Goal: Task Accomplishment & Management: Complete application form

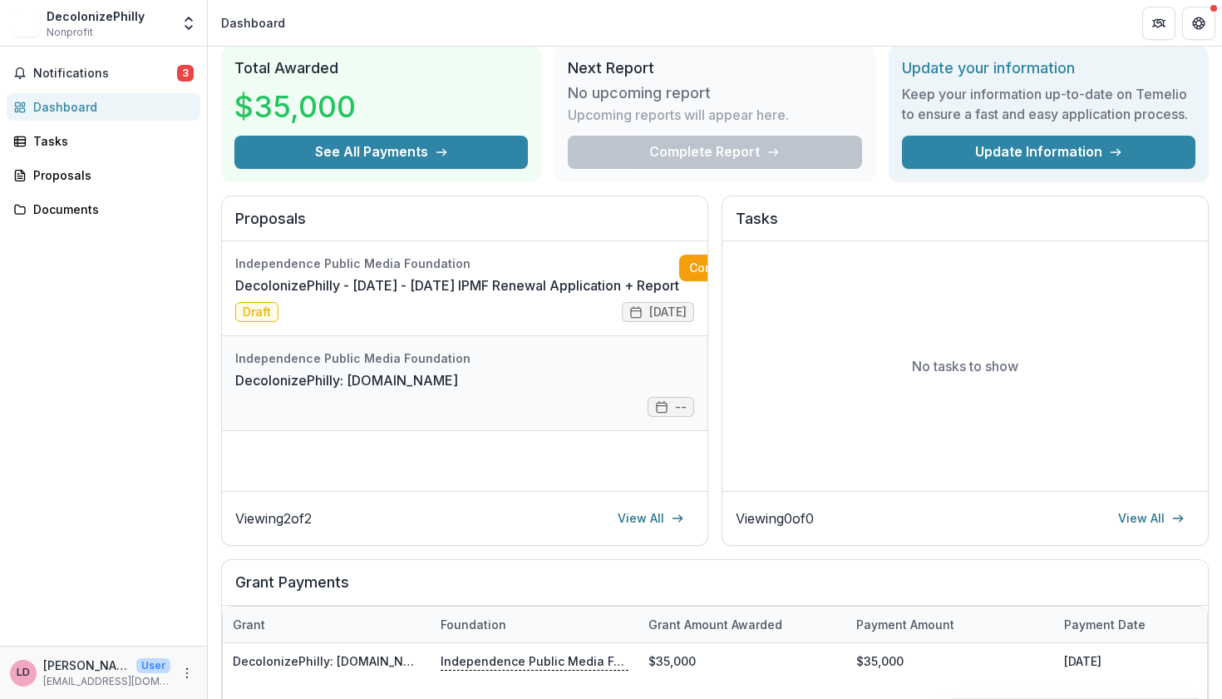
scroll to position [62, 0]
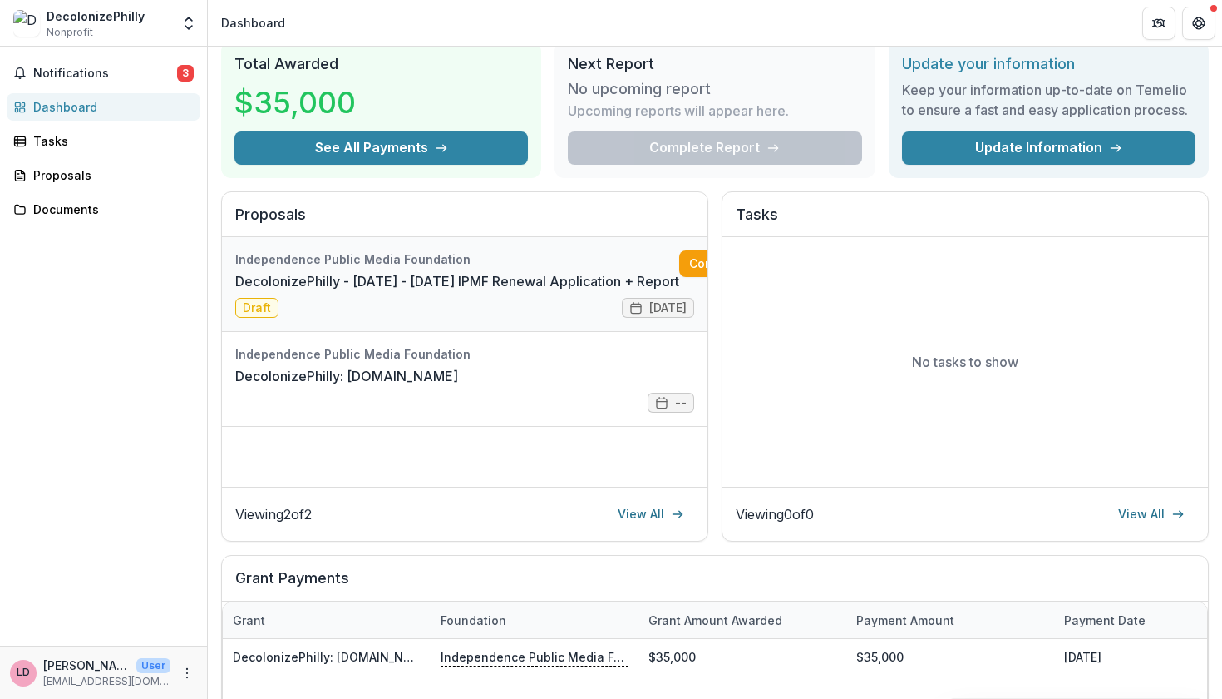
click at [496, 291] on link "DecolonizePhilly - [DATE] - [DATE] IPMF Renewal Application + Report" at bounding box center [457, 281] width 444 height 20
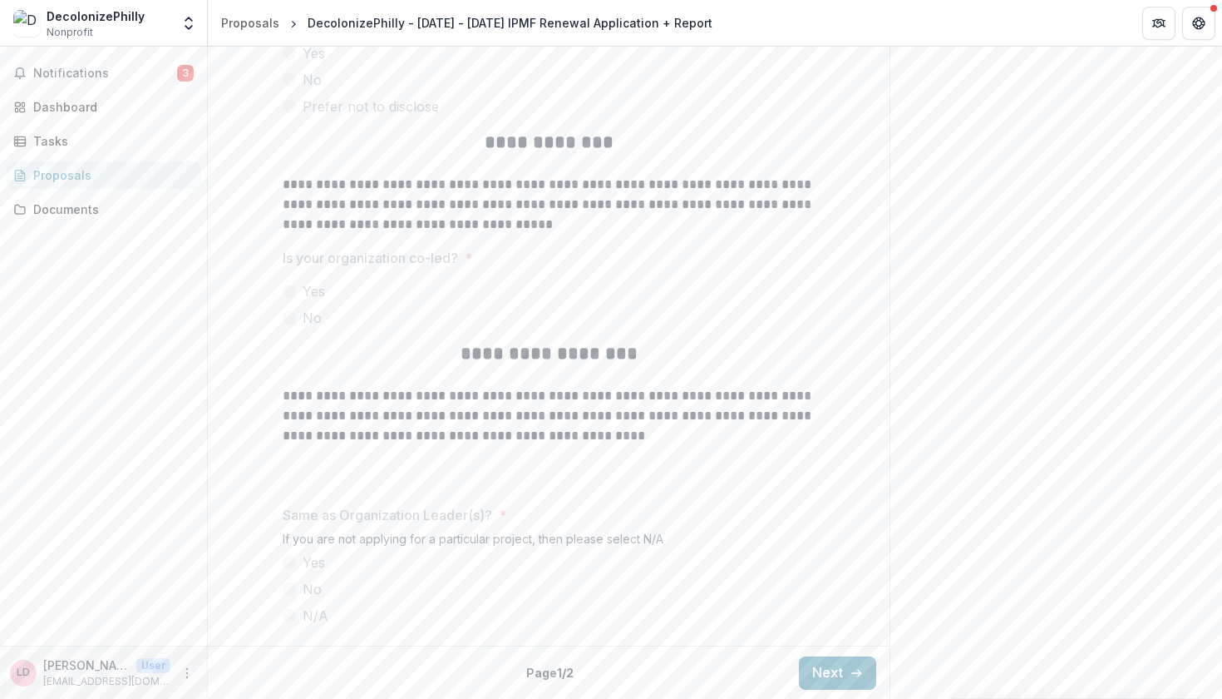
scroll to position [4063, 0]
click at [841, 667] on button "Next" at bounding box center [837, 673] width 77 height 33
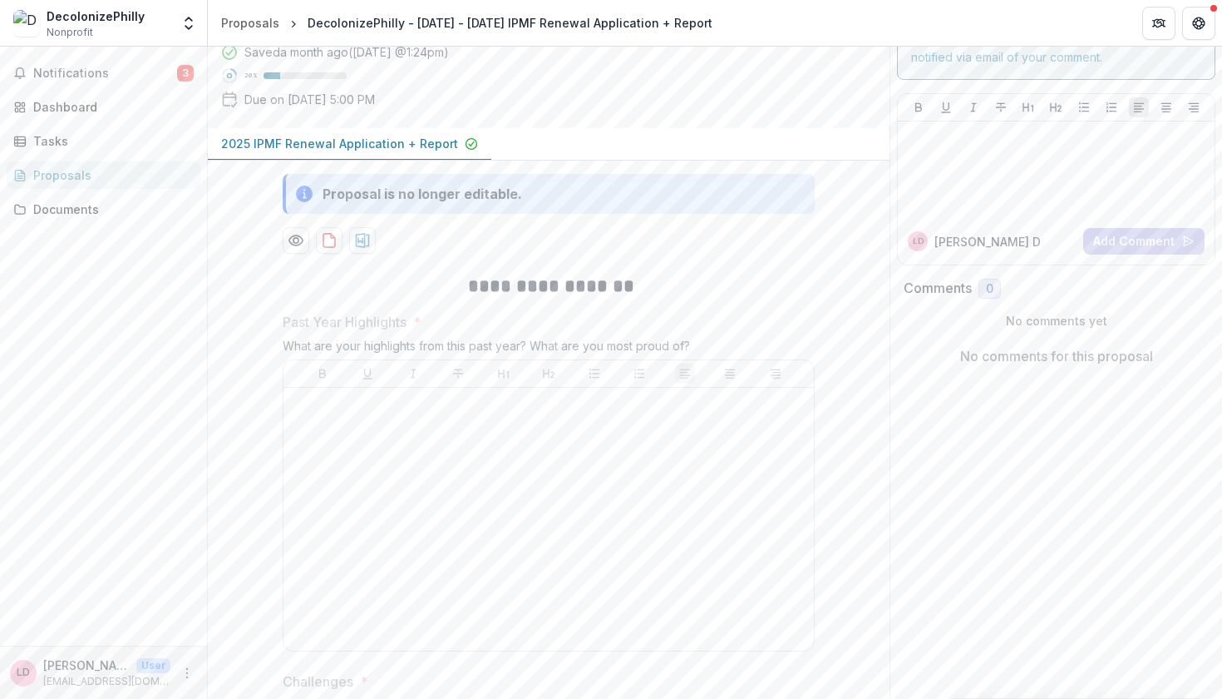
scroll to position [79, 0]
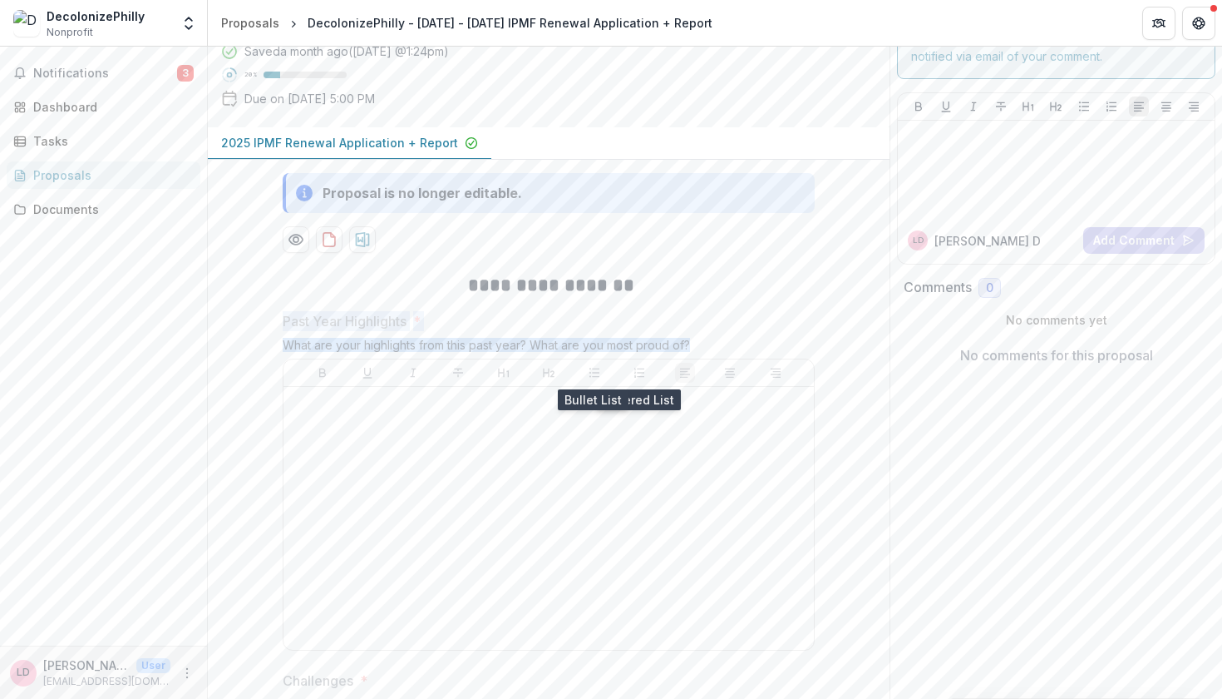
drag, startPoint x: 279, startPoint y: 321, endPoint x: 730, endPoint y: 349, distance: 452.4
copy div "Past Year Highlights * What are your highlights from this past year? What are y…"
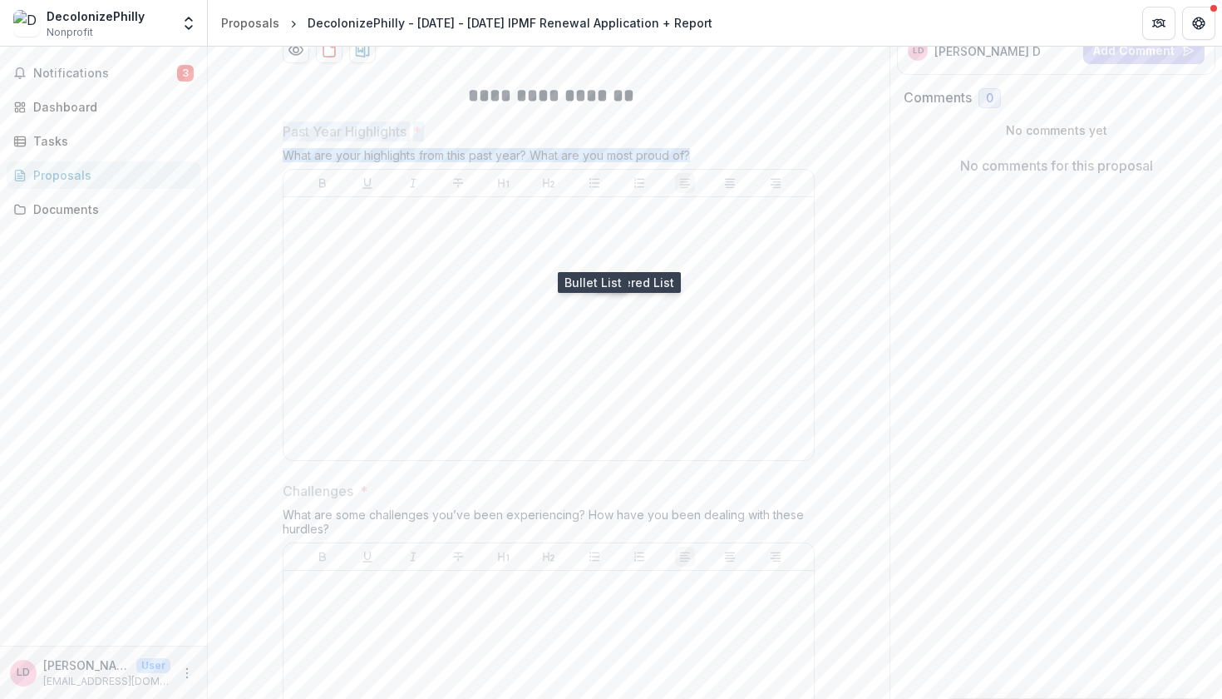
scroll to position [415, 0]
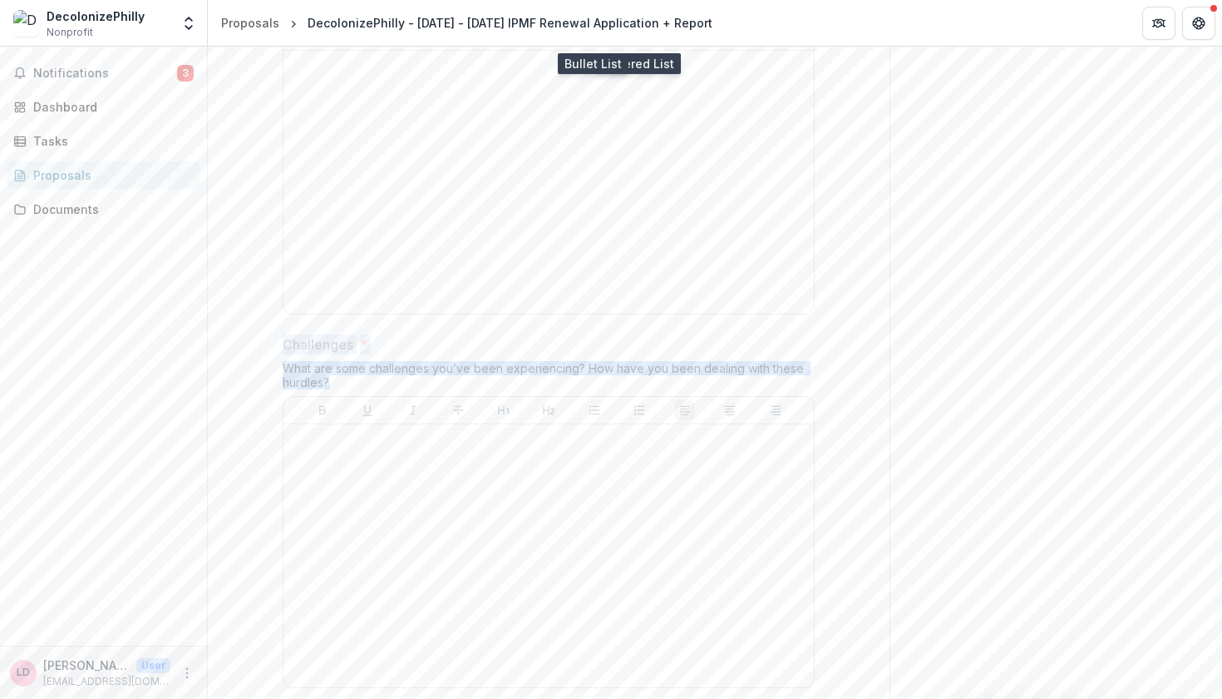
drag, startPoint x: 274, startPoint y: 343, endPoint x: 396, endPoint y: 389, distance: 130.8
copy div "Challenges * What are some challenges you’ve been experiencing? How have you be…"
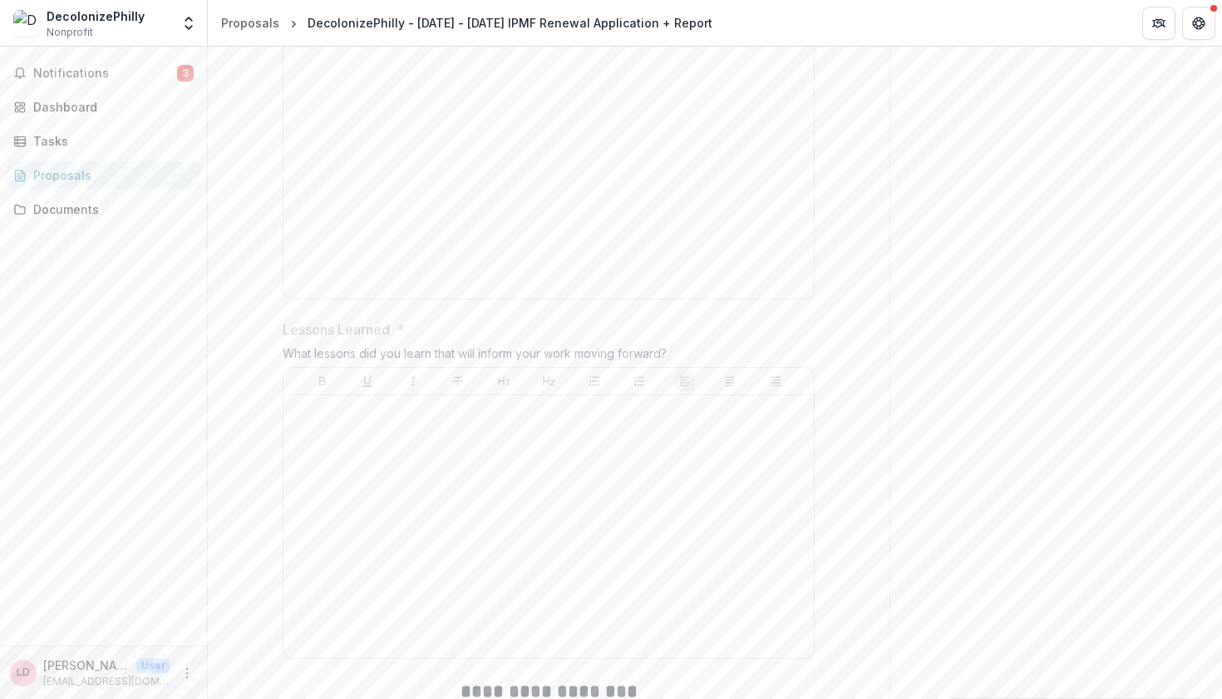
scroll to position [817, 0]
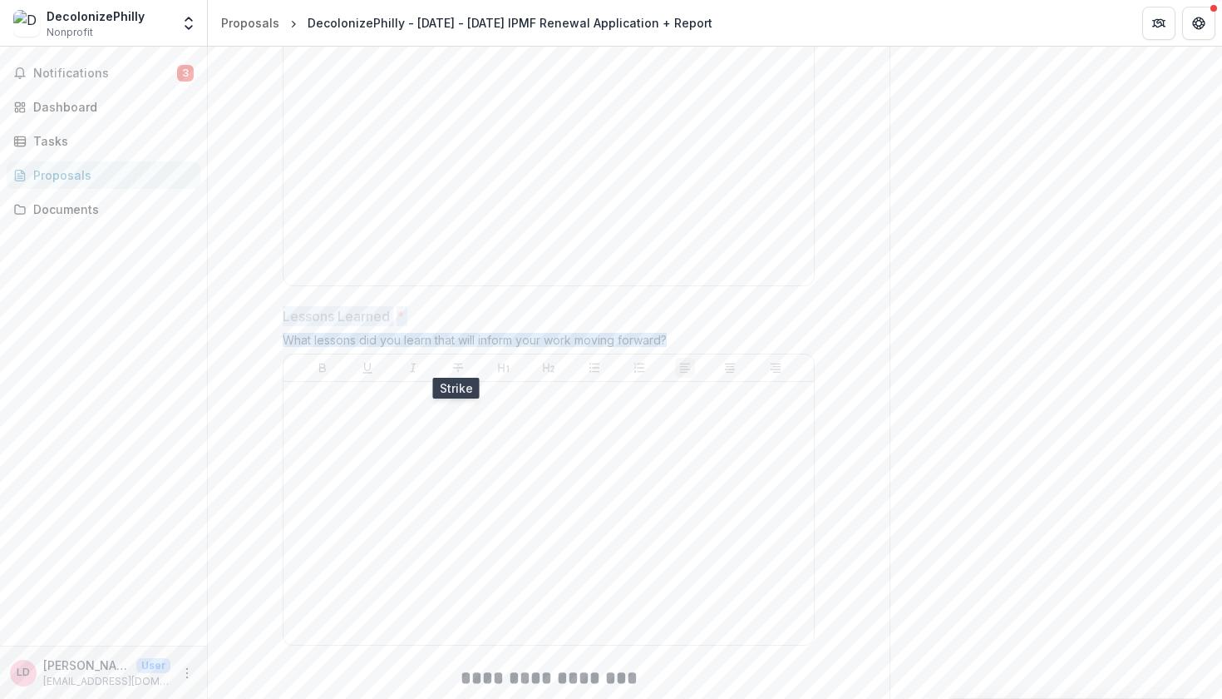
drag, startPoint x: 288, startPoint y: 312, endPoint x: 699, endPoint y: 330, distance: 411.2
copy div "Lessons Learned * What lessons did you learn that will inform your work moving …"
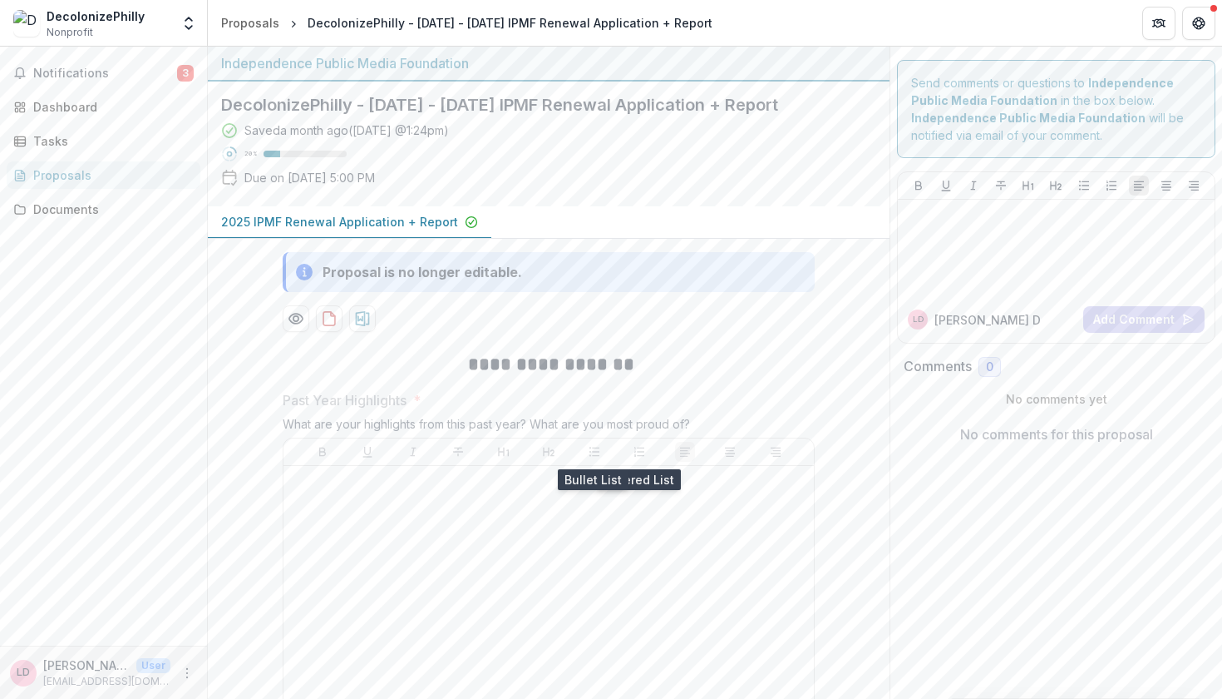
scroll to position [0, 0]
click at [259, 26] on div "Proposals" at bounding box center [250, 22] width 58 height 17
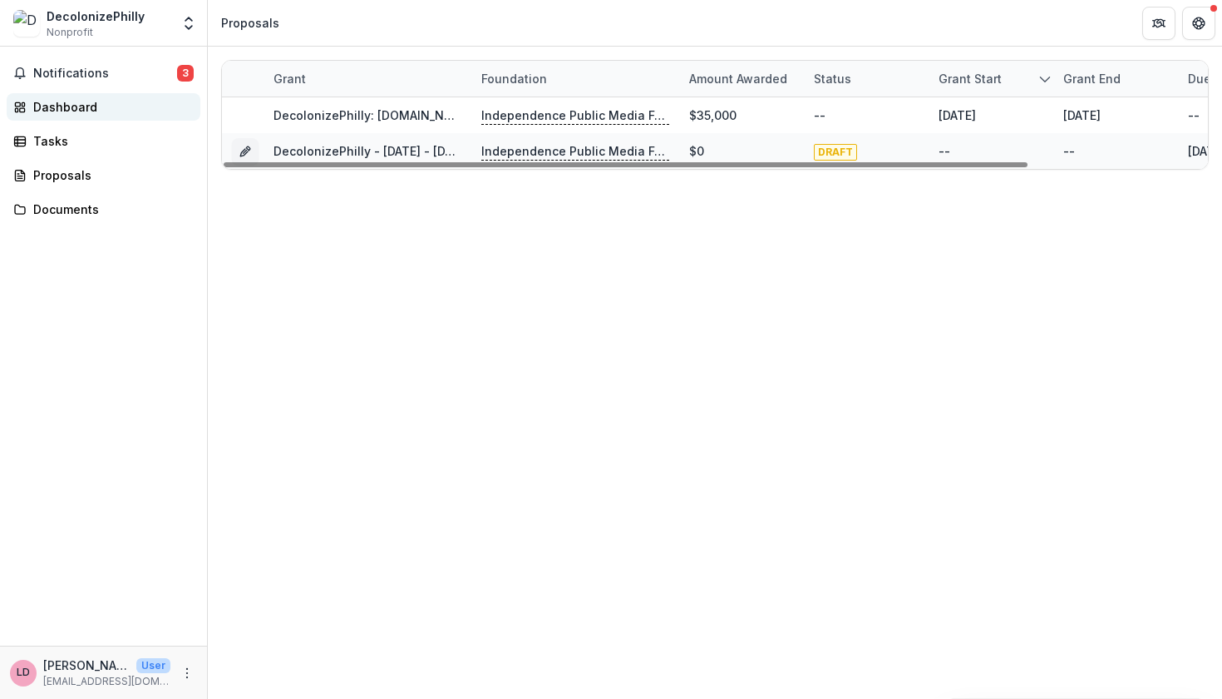
click at [84, 105] on div "Dashboard" at bounding box center [110, 106] width 154 height 17
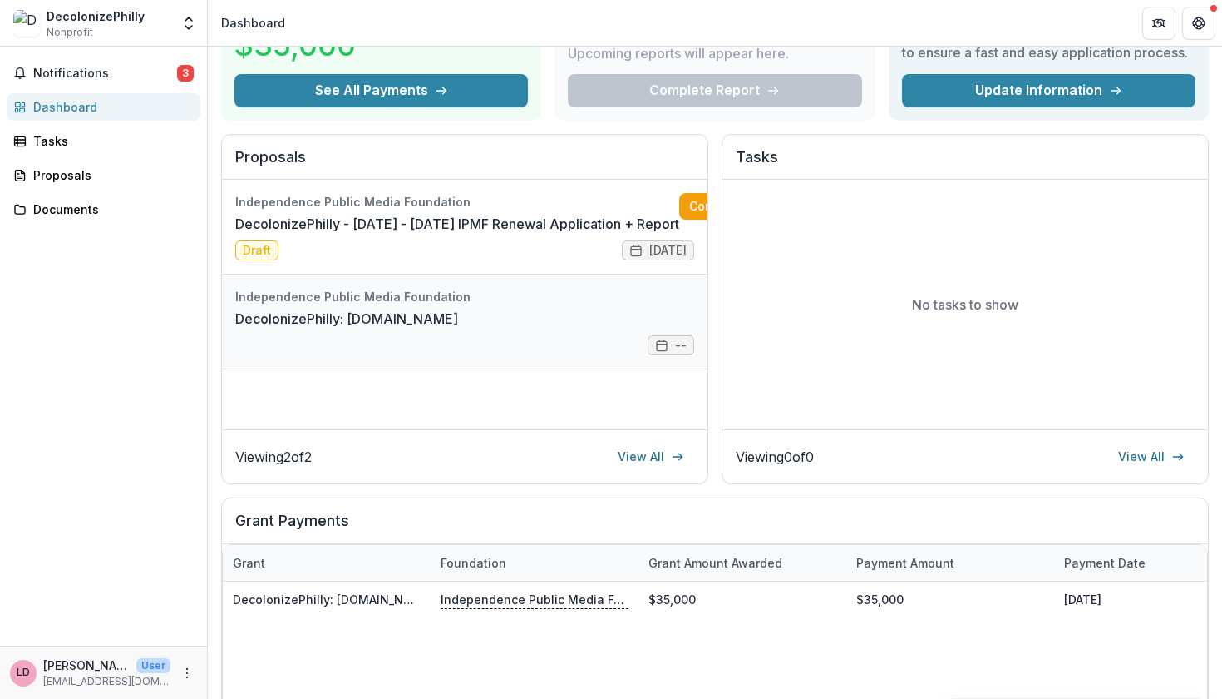
click at [418, 313] on link "DecolonizePhilly: [DOMAIN_NAME]" at bounding box center [346, 319] width 223 height 20
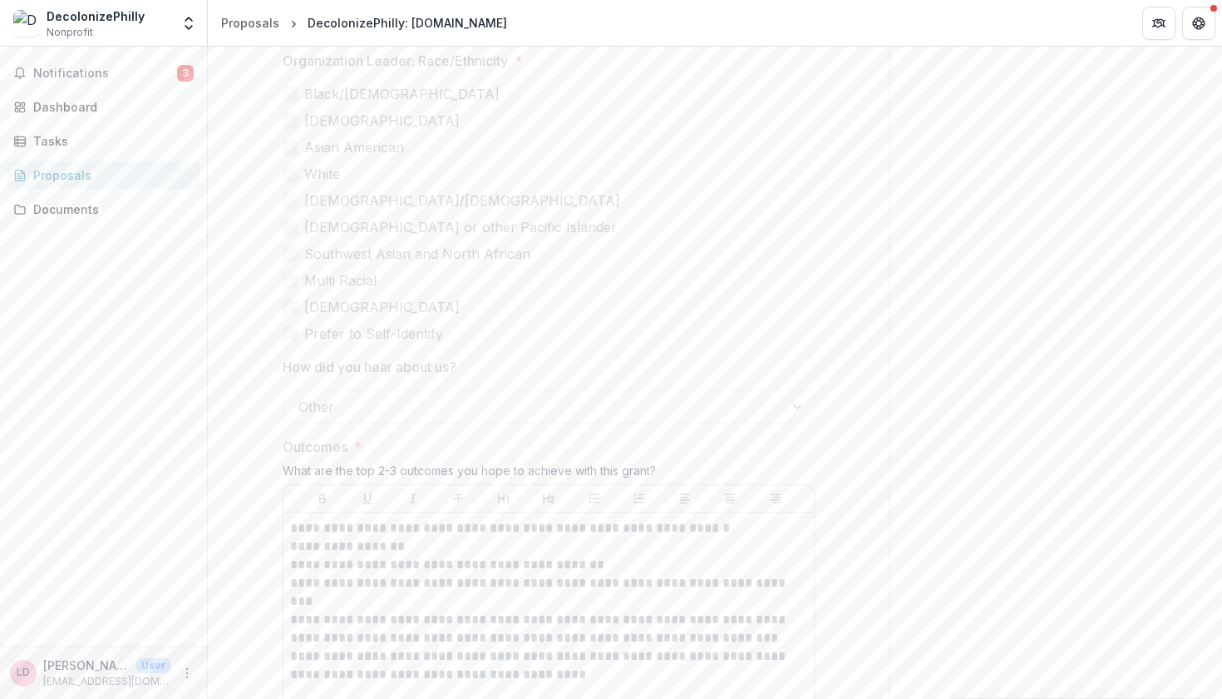
scroll to position [671, 0]
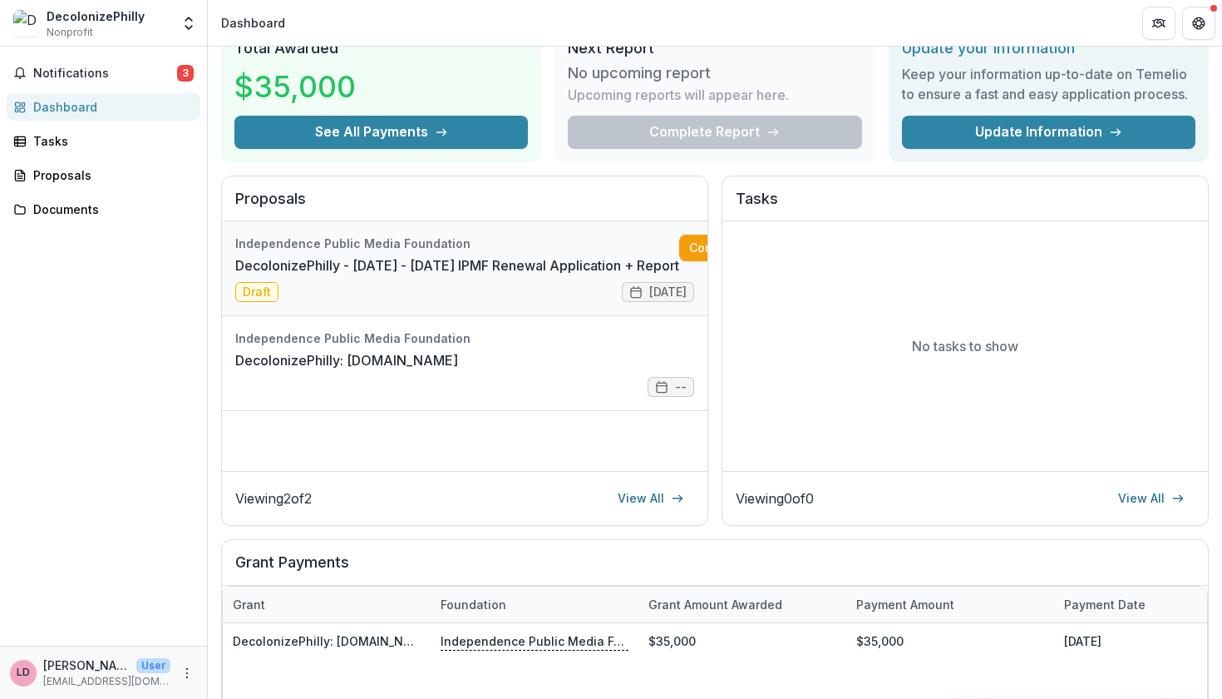
scroll to position [75, 0]
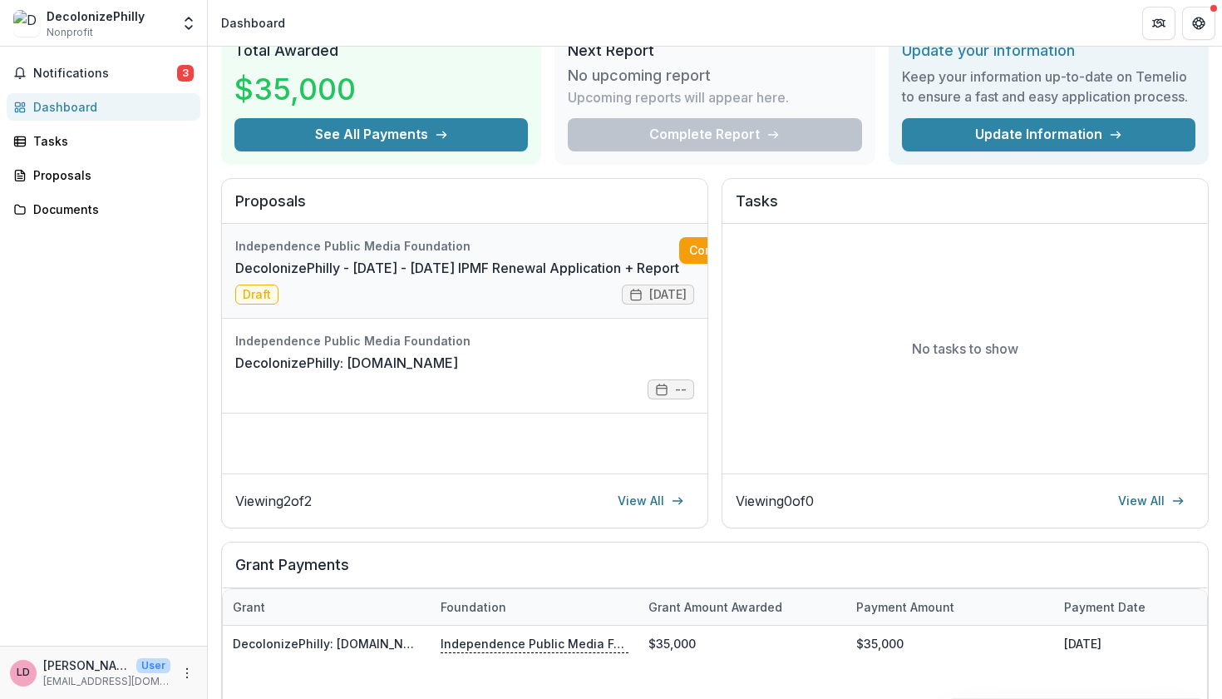
click at [355, 278] on link "DecolonizePhilly - [DATE] - [DATE] IPMF Renewal Application + Report" at bounding box center [457, 268] width 444 height 20
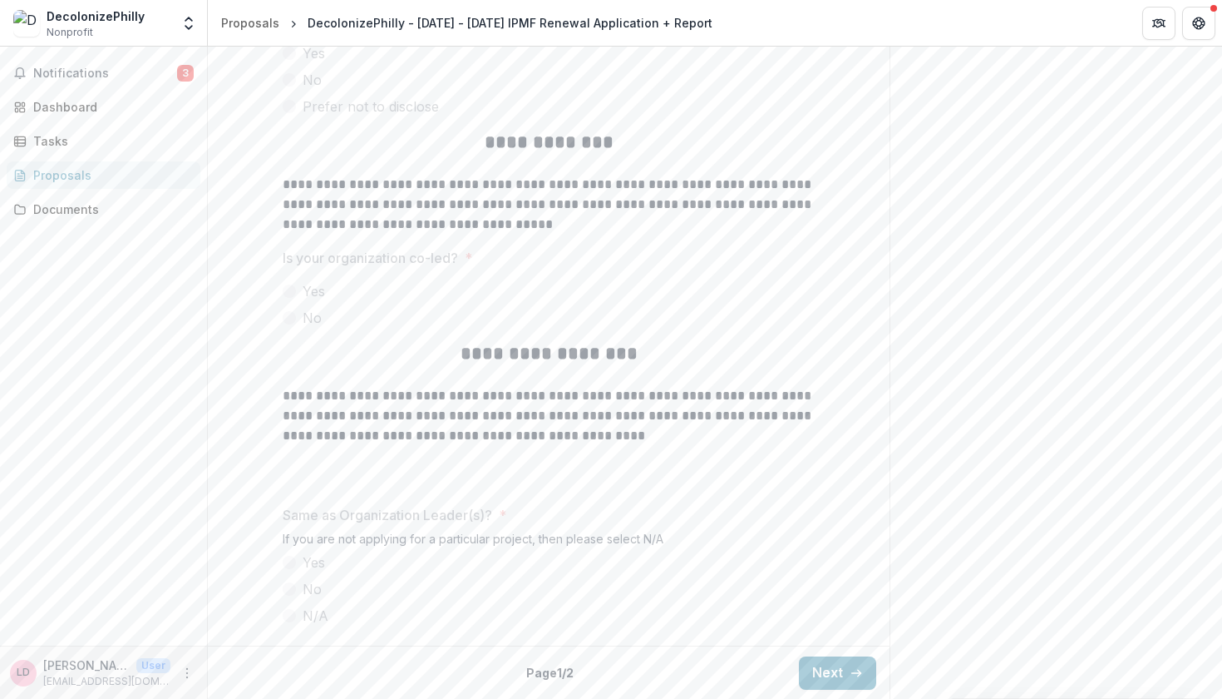
scroll to position [4063, 0]
click at [815, 658] on button "Next" at bounding box center [837, 673] width 77 height 33
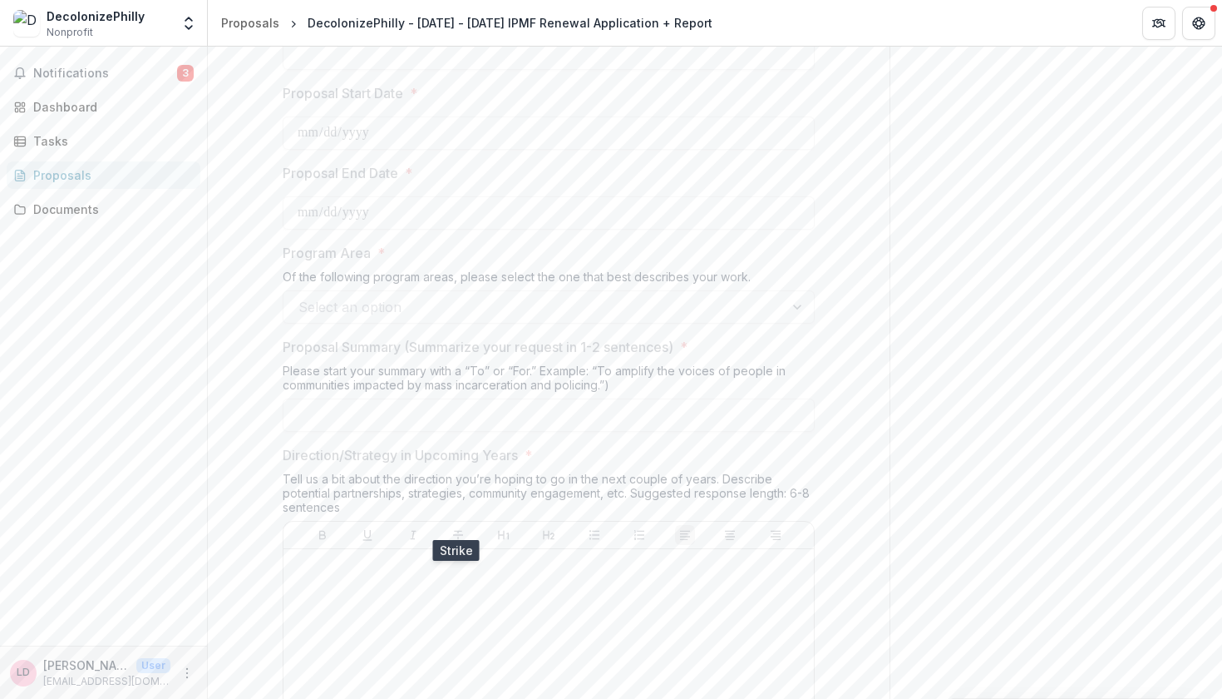
scroll to position [2134, 0]
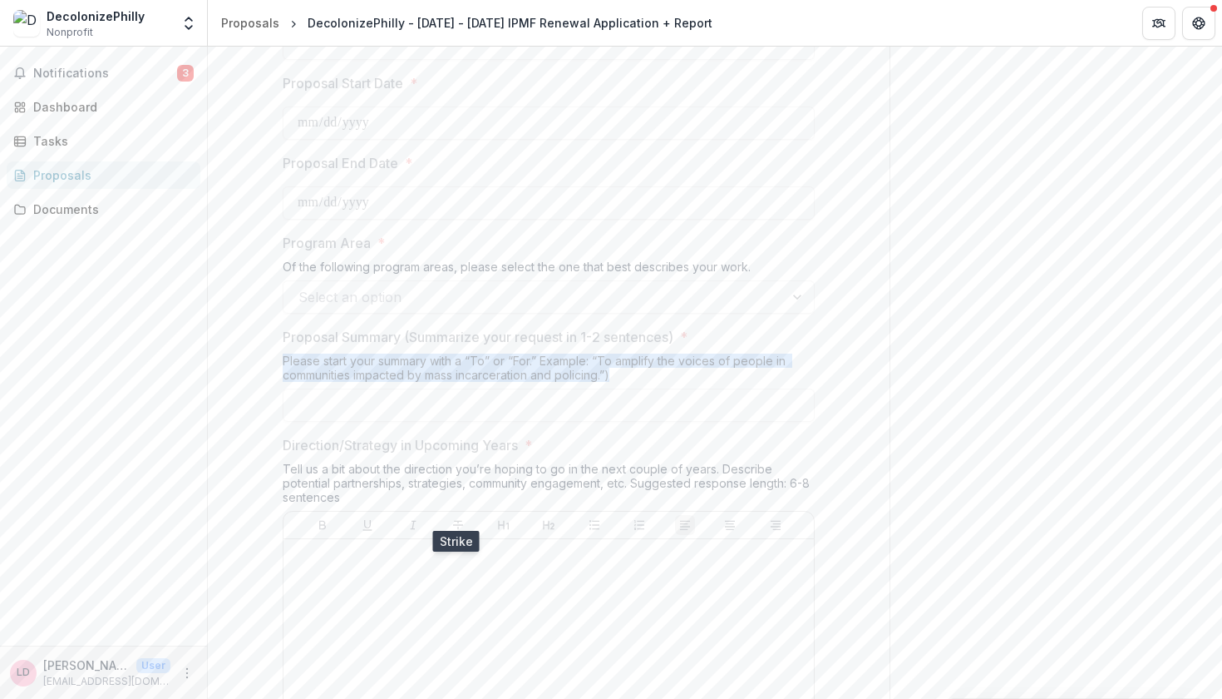
drag, startPoint x: 284, startPoint y: 348, endPoint x: 644, endPoint y: 368, distance: 360.6
click at [644, 368] on div "Please start your summary with a “To” or “For.” Example: “To amplify the voices…" at bounding box center [549, 370] width 532 height 35
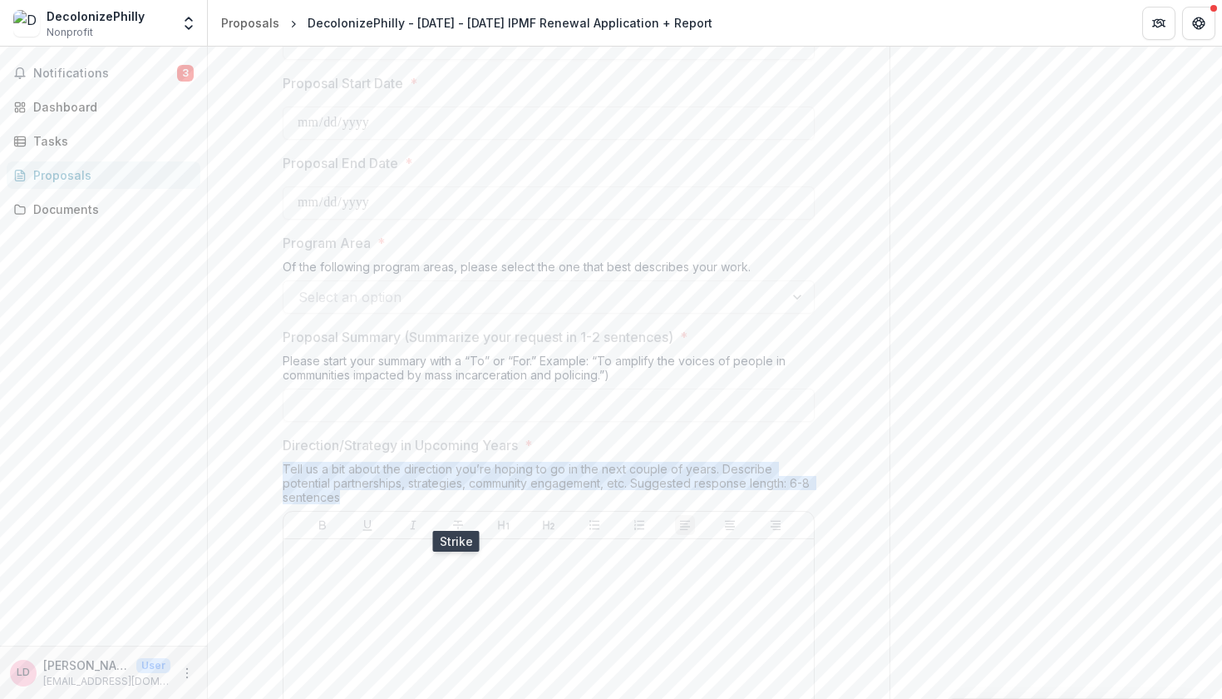
drag, startPoint x: 280, startPoint y: 457, endPoint x: 392, endPoint y: 479, distance: 113.5
click at [392, 479] on div "Tell us a bit about the direction you’re hoping to go in the next couple of yea…" at bounding box center [549, 486] width 532 height 49
copy div "Tell us a bit about the direction you’re hoping to go in the next couple of yea…"
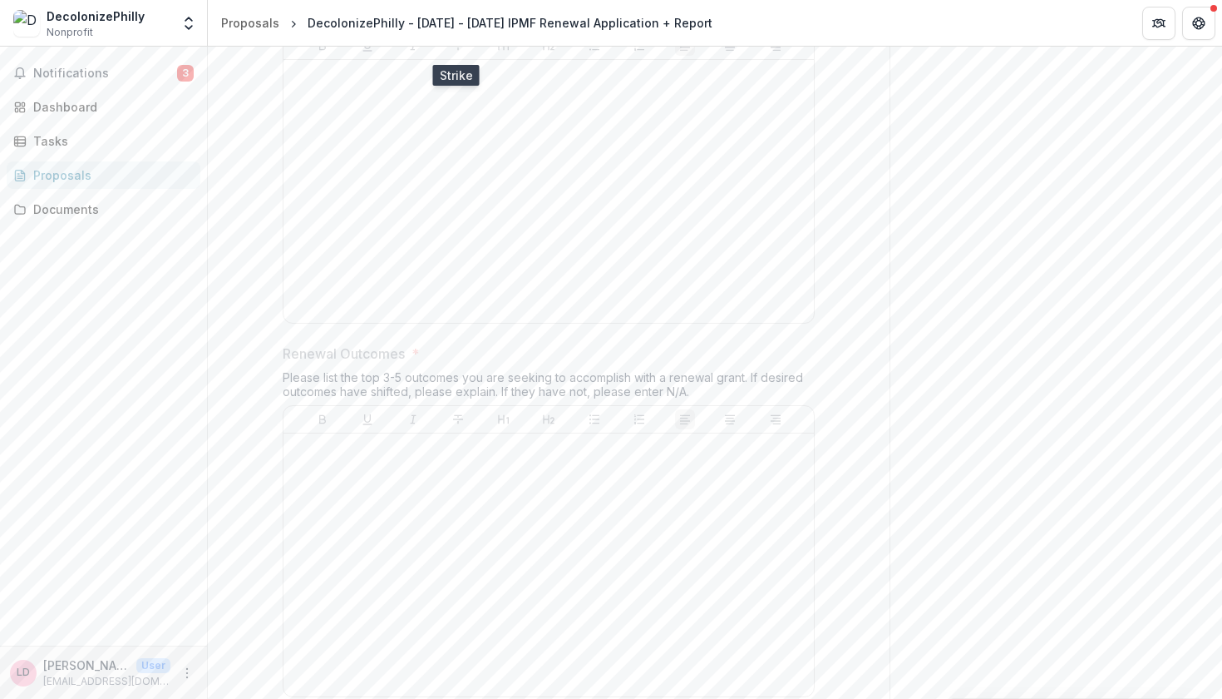
scroll to position [2643, 0]
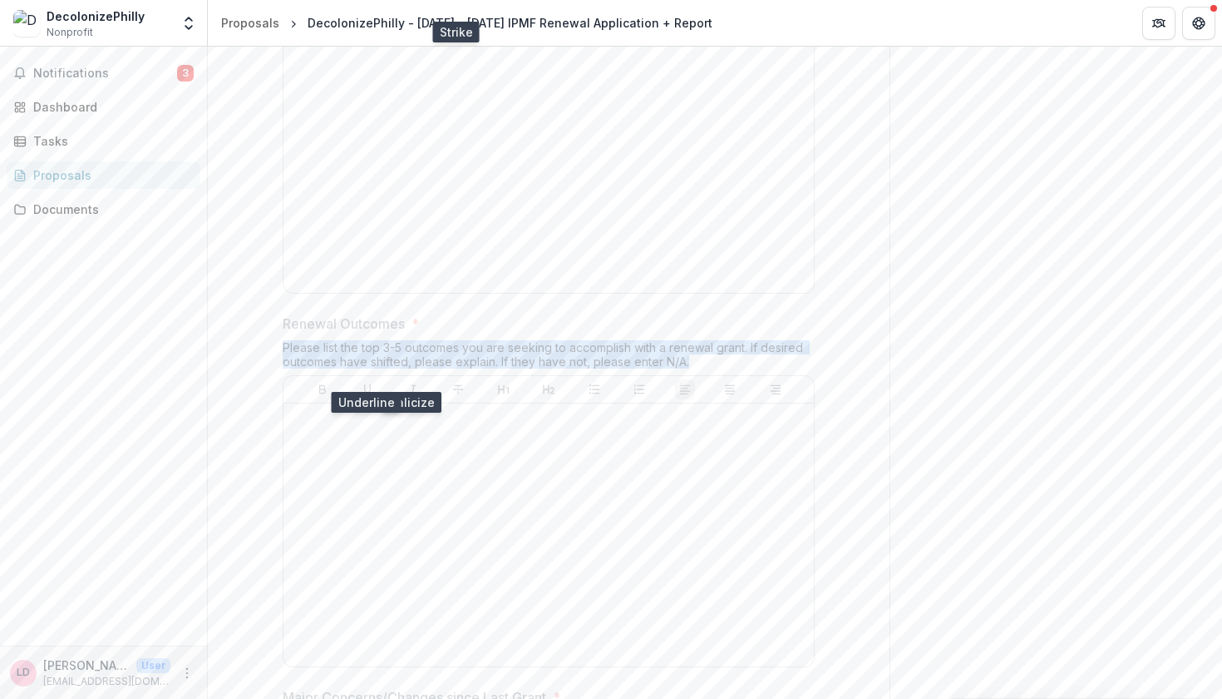
drag, startPoint x: 270, startPoint y: 327, endPoint x: 688, endPoint y: 352, distance: 418.2
click at [688, 352] on div "**********" at bounding box center [548, 301] width 559 height 5210
copy div "Please list the top 3-5 outcomes you are seeking to accomplish with a renewal g…"
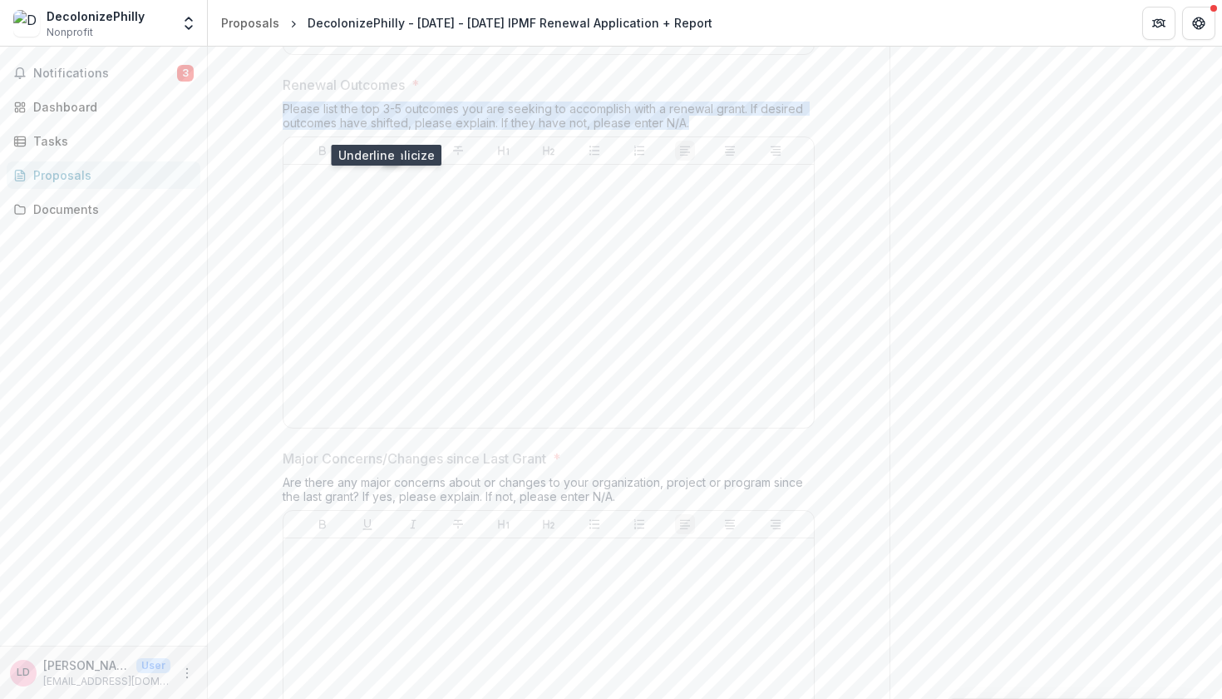
scroll to position [2899, 0]
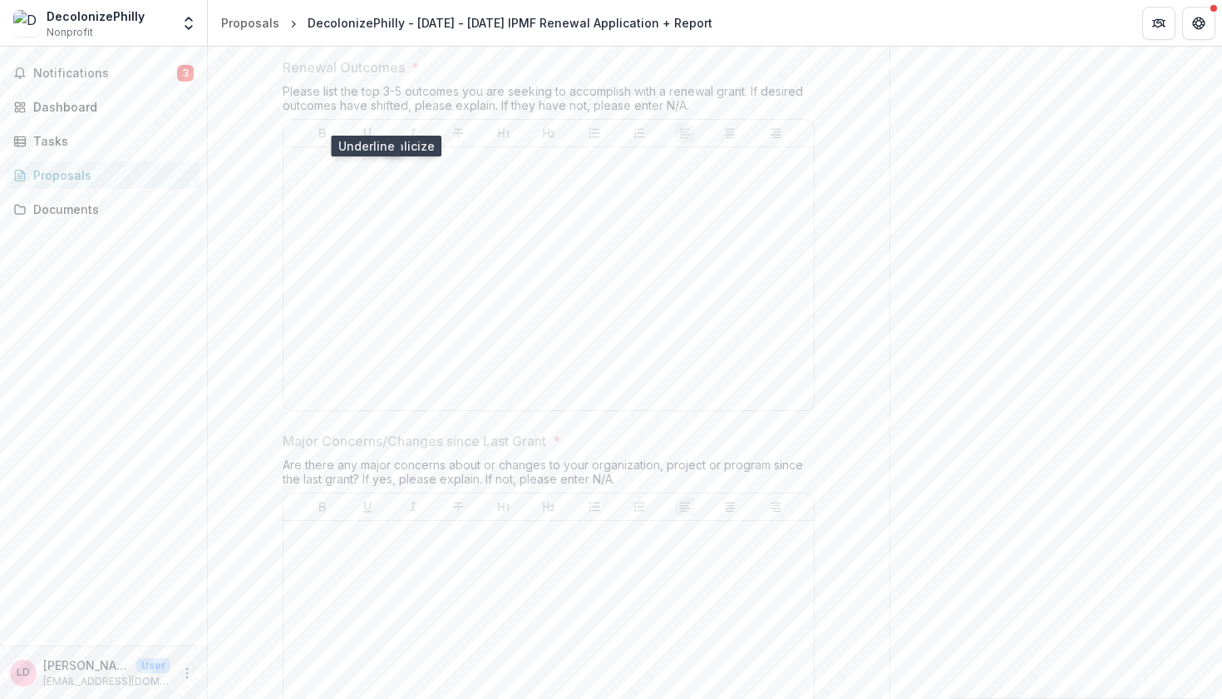
click at [444, 339] on div at bounding box center [548, 278] width 517 height 249
drag, startPoint x: 281, startPoint y: 442, endPoint x: 644, endPoint y: 459, distance: 362.9
click at [644, 459] on div "Are there any major concerns about or changes to your organization, project or …" at bounding box center [549, 474] width 532 height 35
copy div "Are there any major concerns about or changes to your organization, project or …"
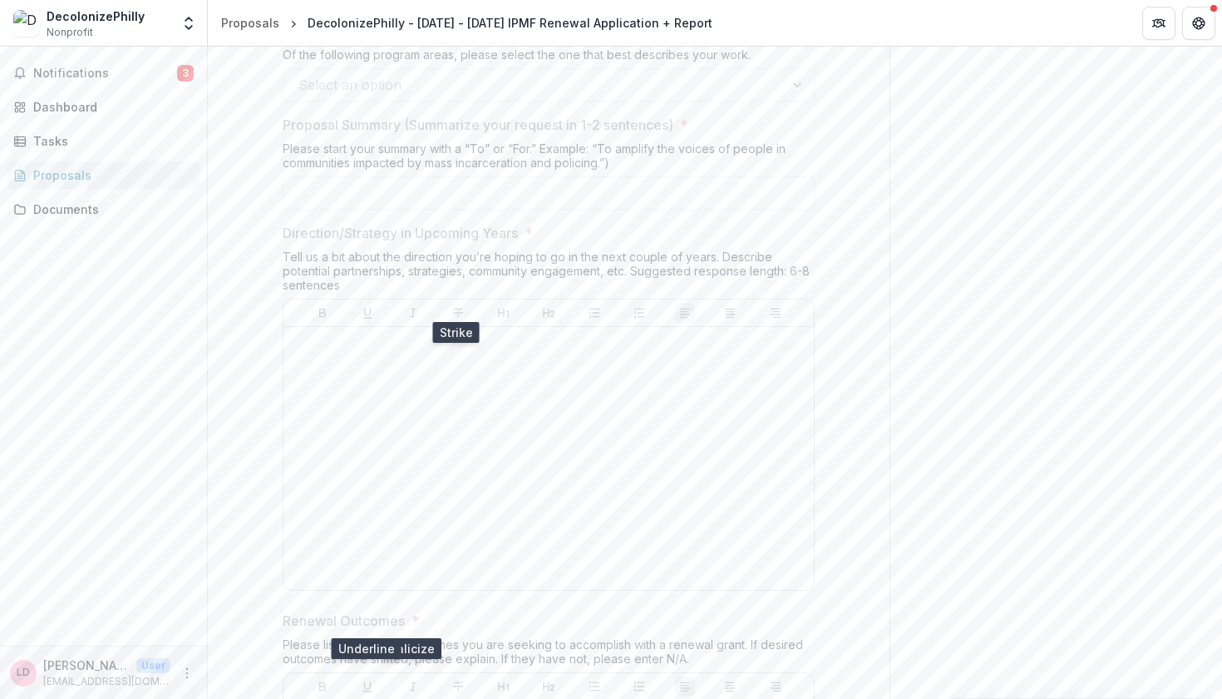
scroll to position [2343, 0]
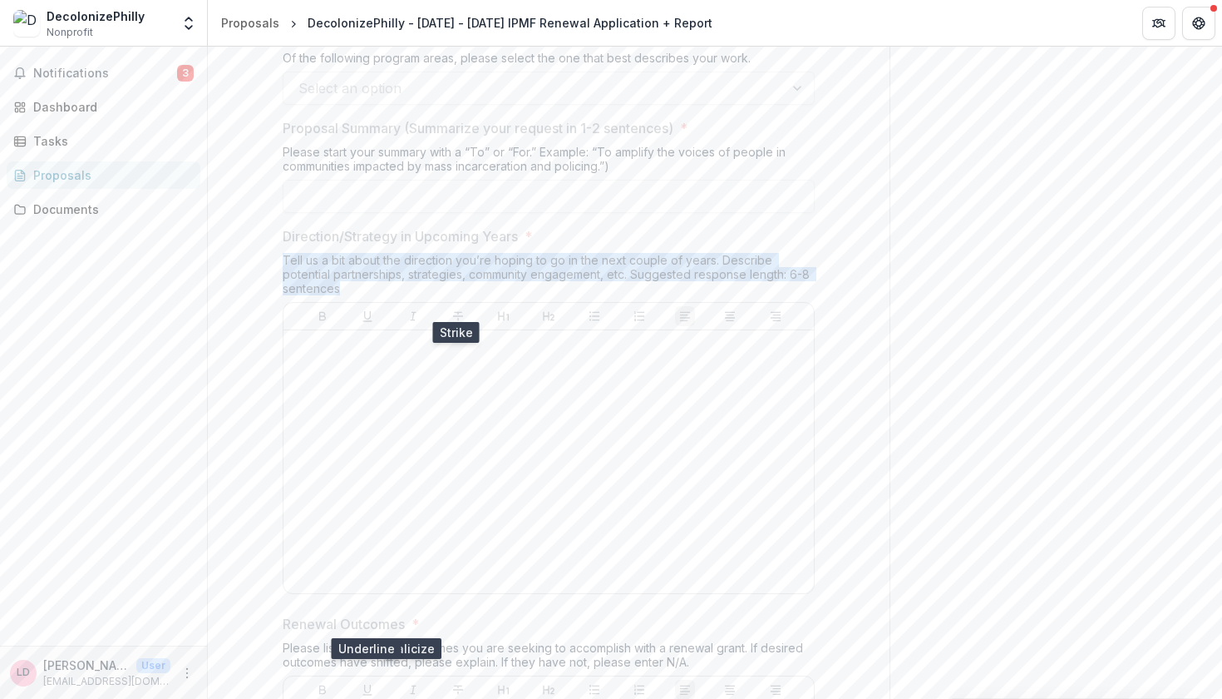
drag, startPoint x: 279, startPoint y: 251, endPoint x: 335, endPoint y: 270, distance: 59.7
click at [336, 271] on div "**********" at bounding box center [548, 601] width 559 height 5210
copy div "Tell us a bit about the direction you’re hoping to go in the next couple of yea…"
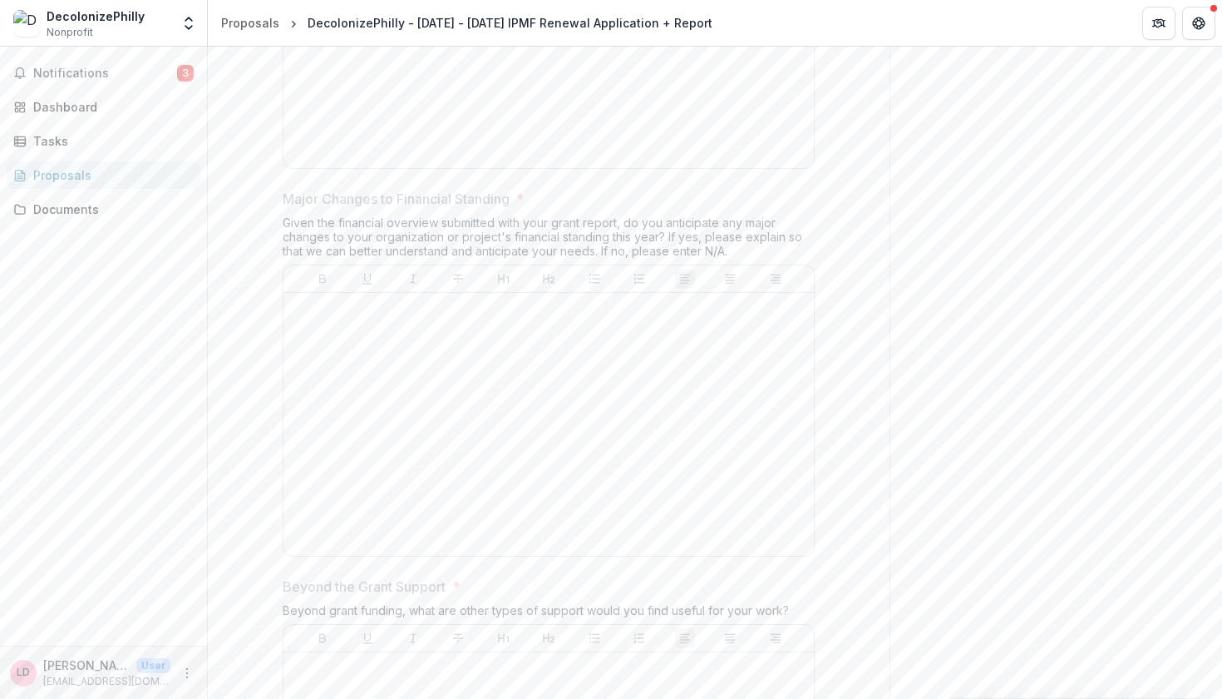
scroll to position [3533, 0]
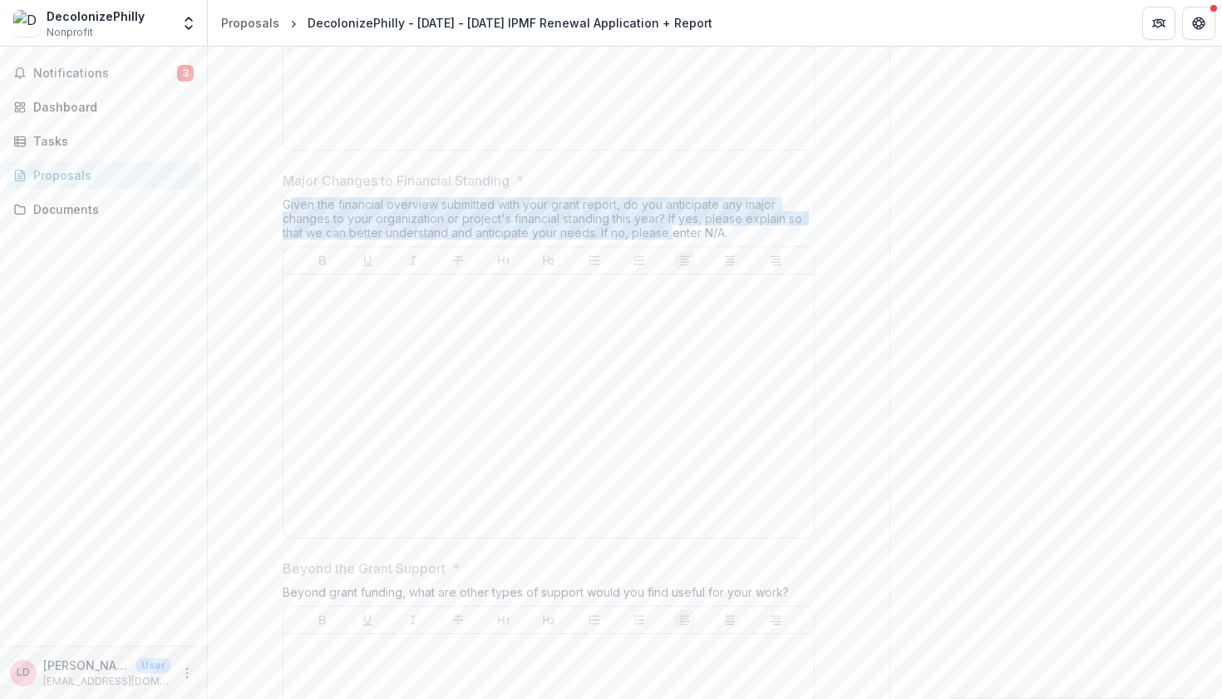
drag, startPoint x: 287, startPoint y: 185, endPoint x: 672, endPoint y: 215, distance: 386.2
click at [672, 215] on div "Given the financial overview submitted with your grant report, do you anticipat…" at bounding box center [549, 221] width 532 height 49
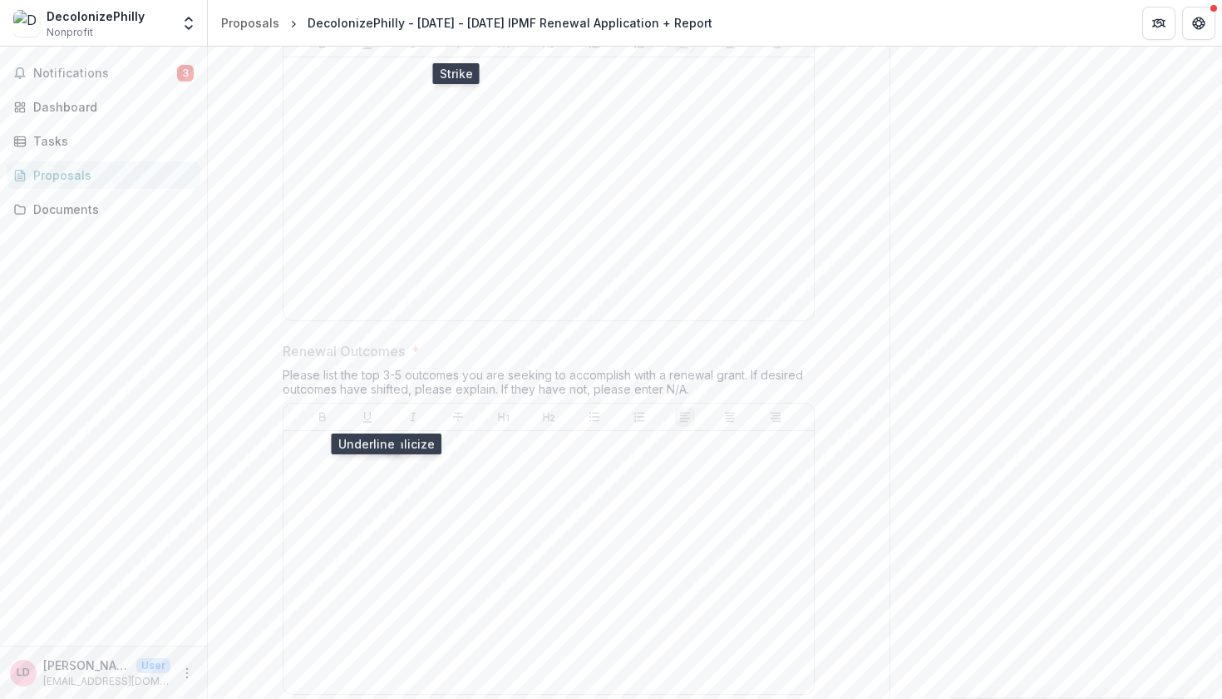
scroll to position [2617, 0]
click at [580, 366] on div "Please list the top 3-5 outcomes you are seeking to accomplish with a renewal g…" at bounding box center [549, 383] width 532 height 35
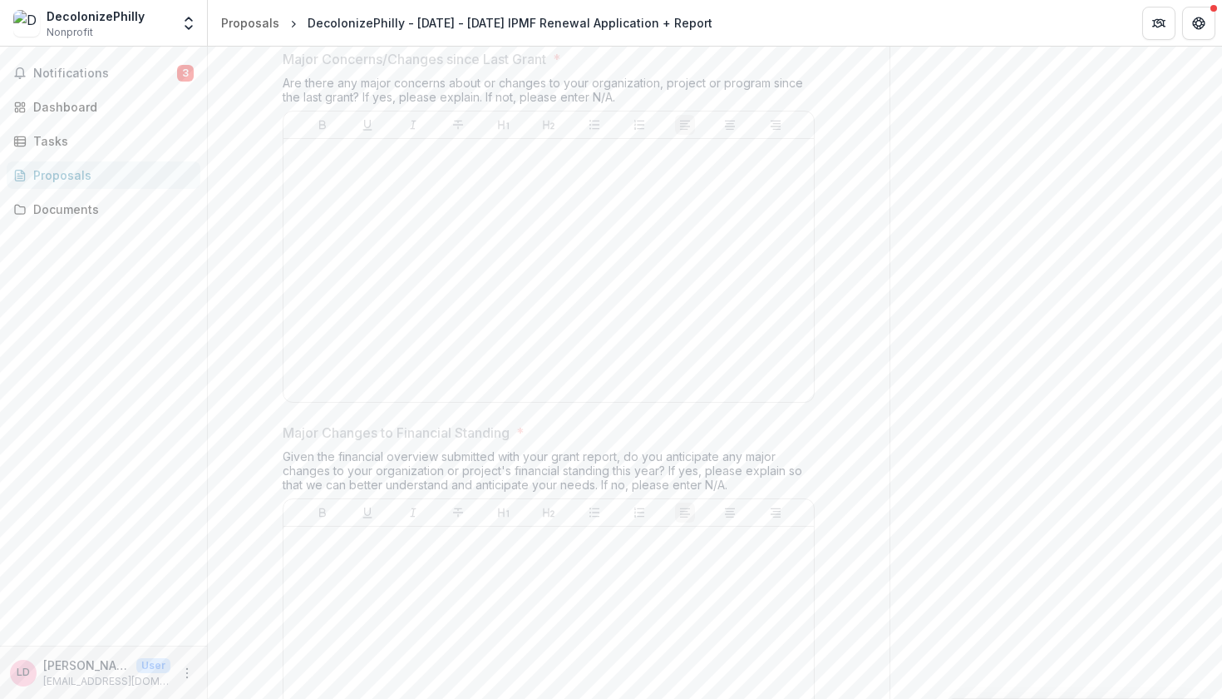
scroll to position [3431, 0]
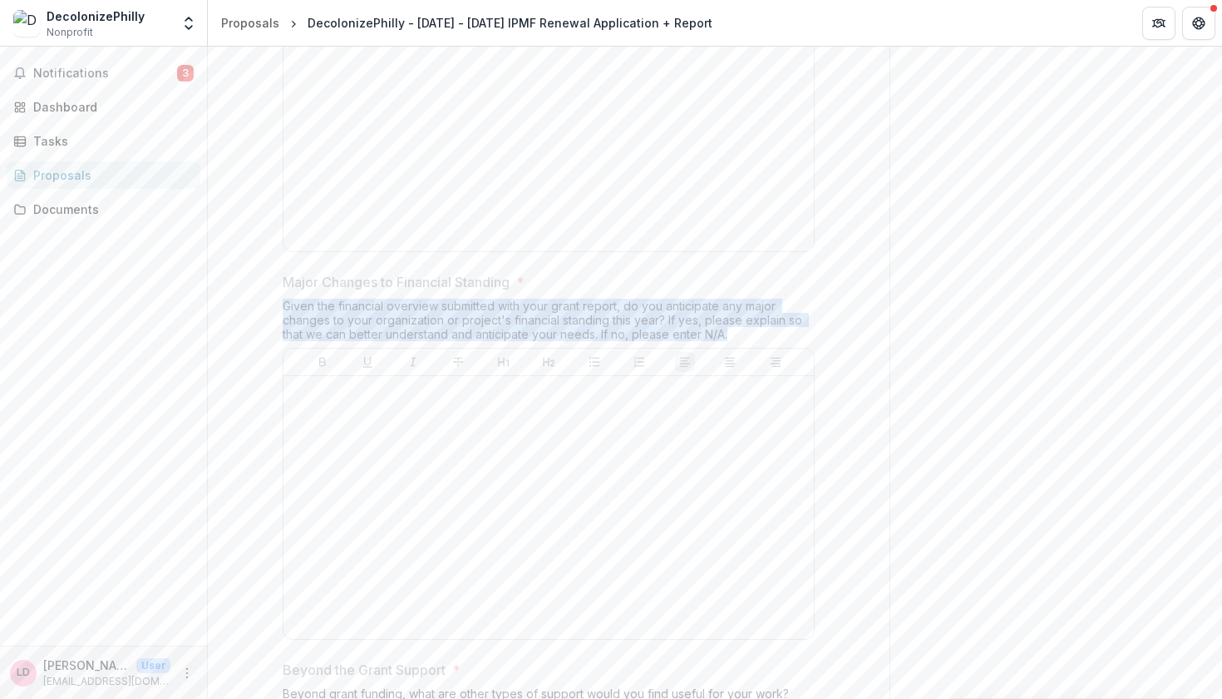
drag, startPoint x: 470, startPoint y: 285, endPoint x: 765, endPoint y: 309, distance: 296.2
click at [765, 310] on div "Given the financial overview submitted with your grant report, do you anticipat…" at bounding box center [549, 323] width 532 height 49
copy div "Given the financial overview submitted with your grant report, do you anticipat…"
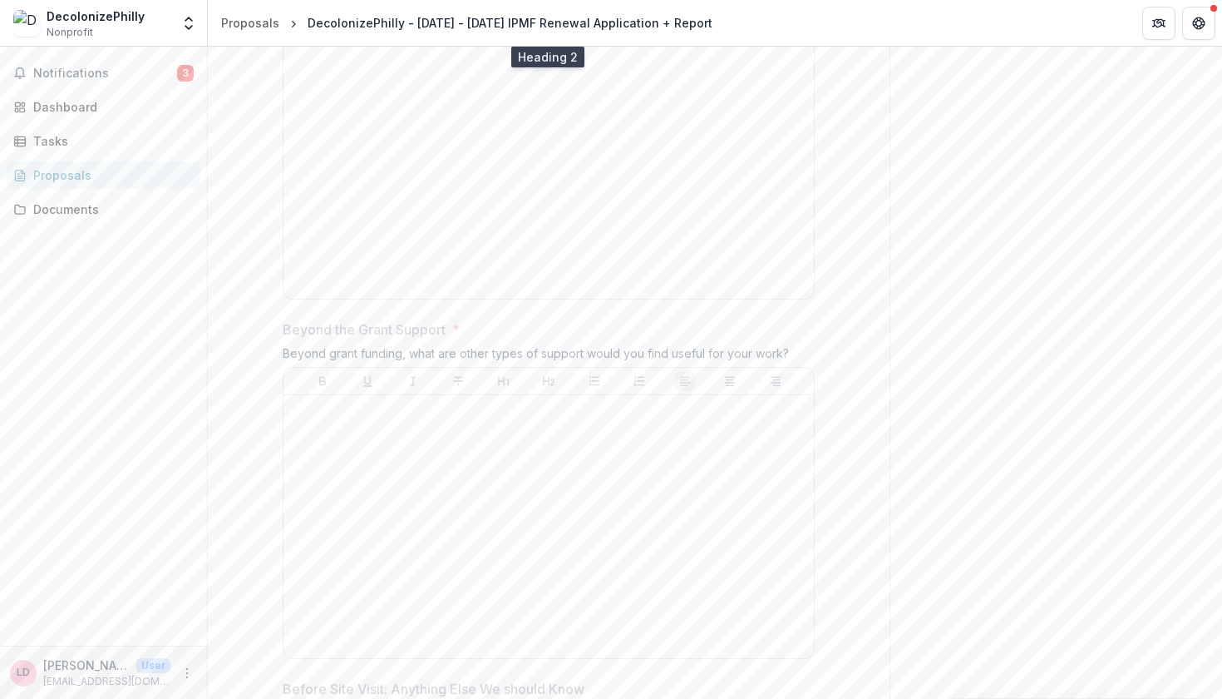
scroll to position [3787, 0]
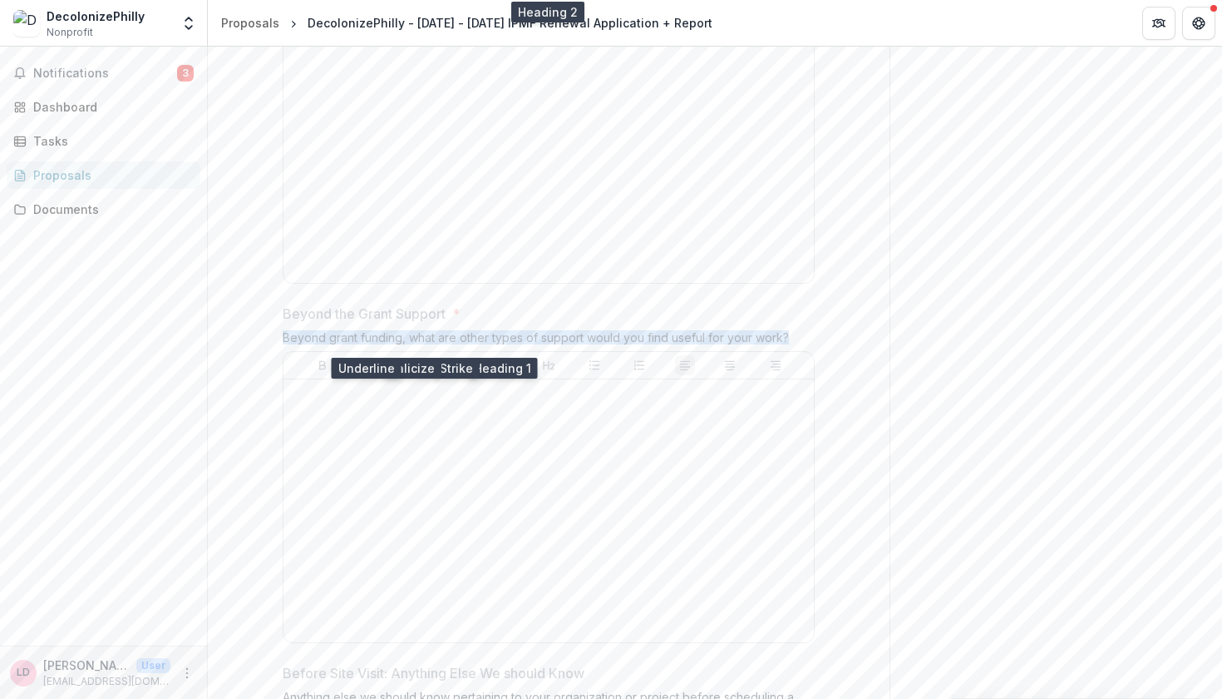
drag, startPoint x: 325, startPoint y: 320, endPoint x: 279, endPoint y: 311, distance: 47.5
copy div "Beyond grant funding, what are other types of support would you find useful for…"
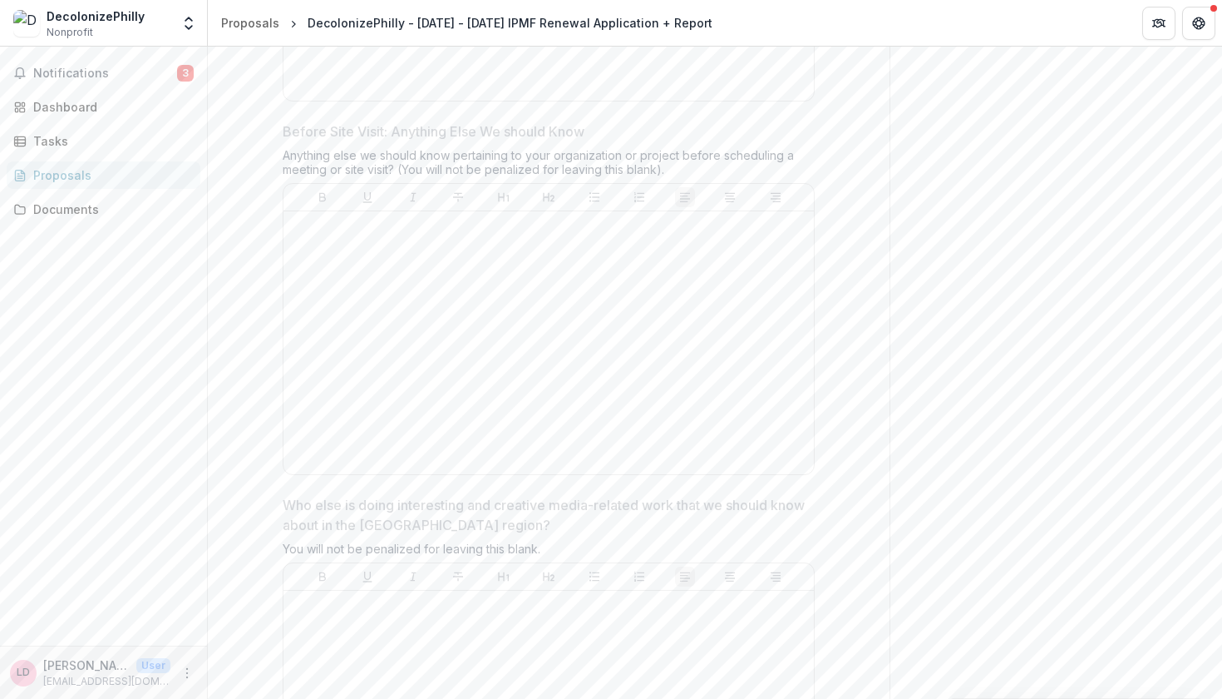
scroll to position [4302, 0]
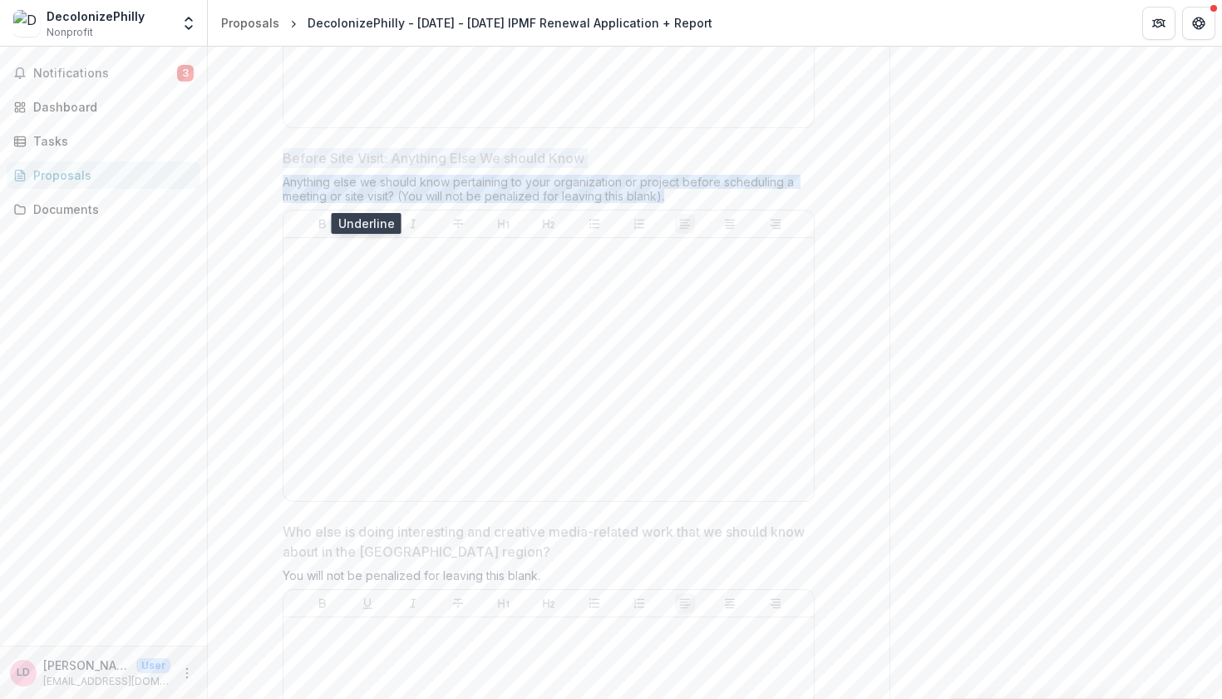
drag, startPoint x: 279, startPoint y: 132, endPoint x: 678, endPoint y: 180, distance: 401.2
copy div "Before Site Visit: Anything Else We should Know Anything else we should know pe…"
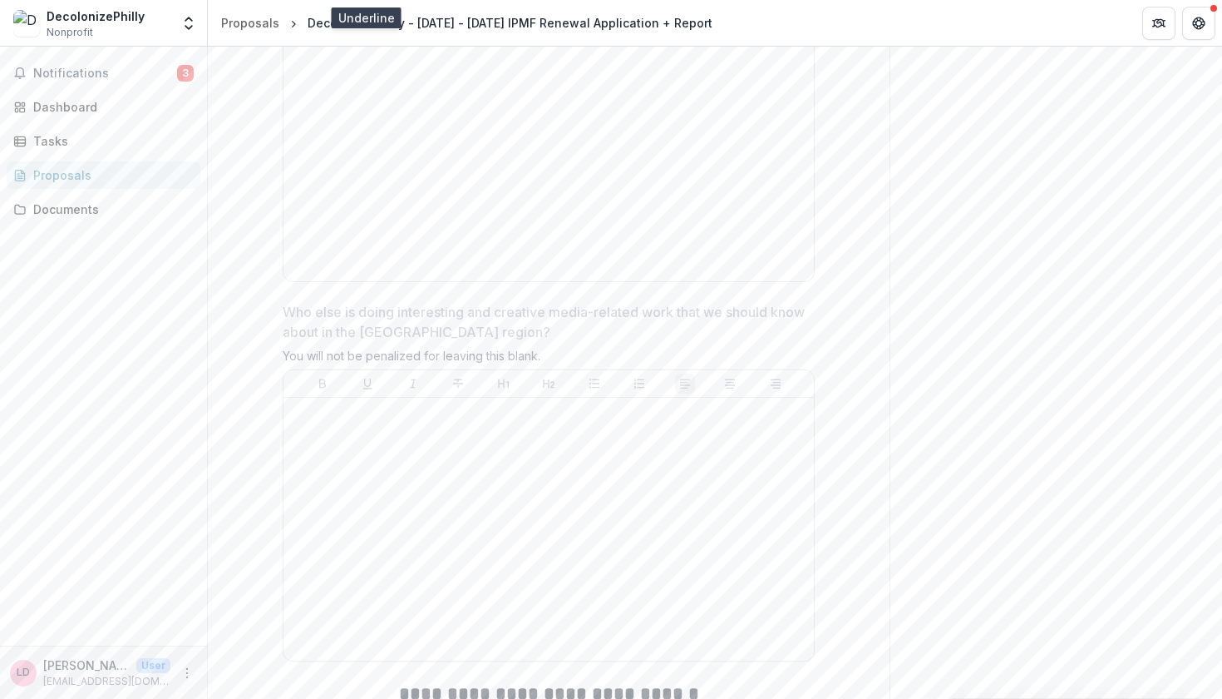
scroll to position [4505, 0]
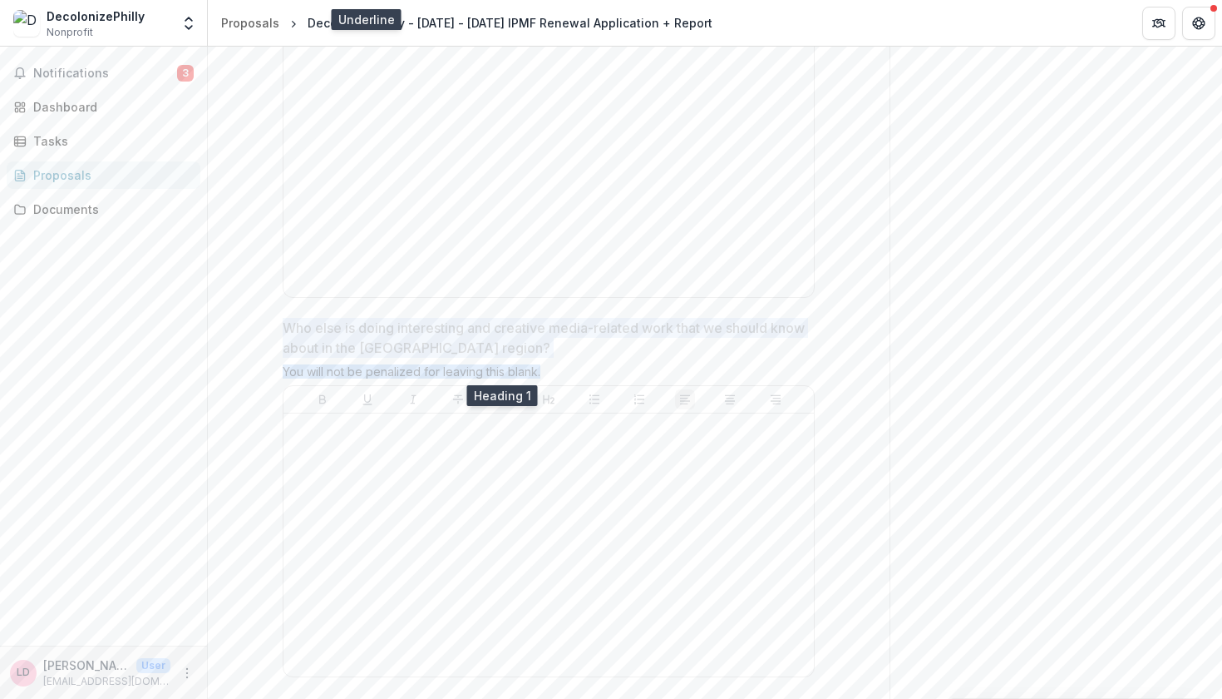
drag, startPoint x: 279, startPoint y: 304, endPoint x: 544, endPoint y: 339, distance: 266.8
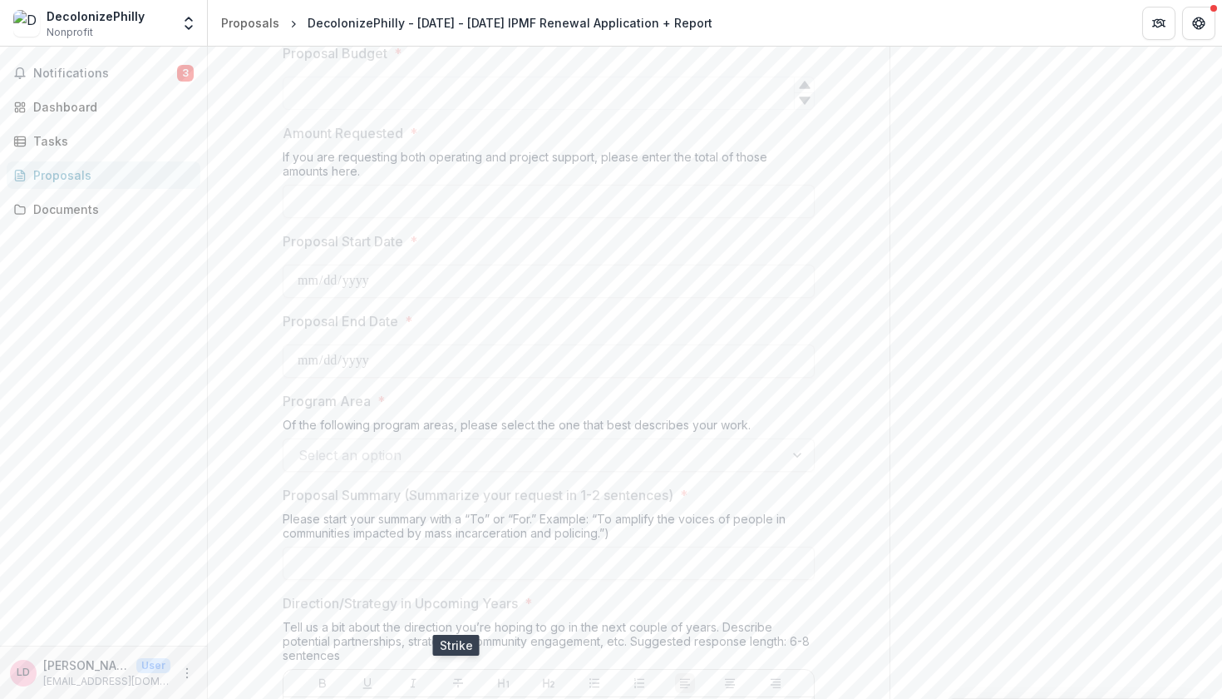
scroll to position [1967, 0]
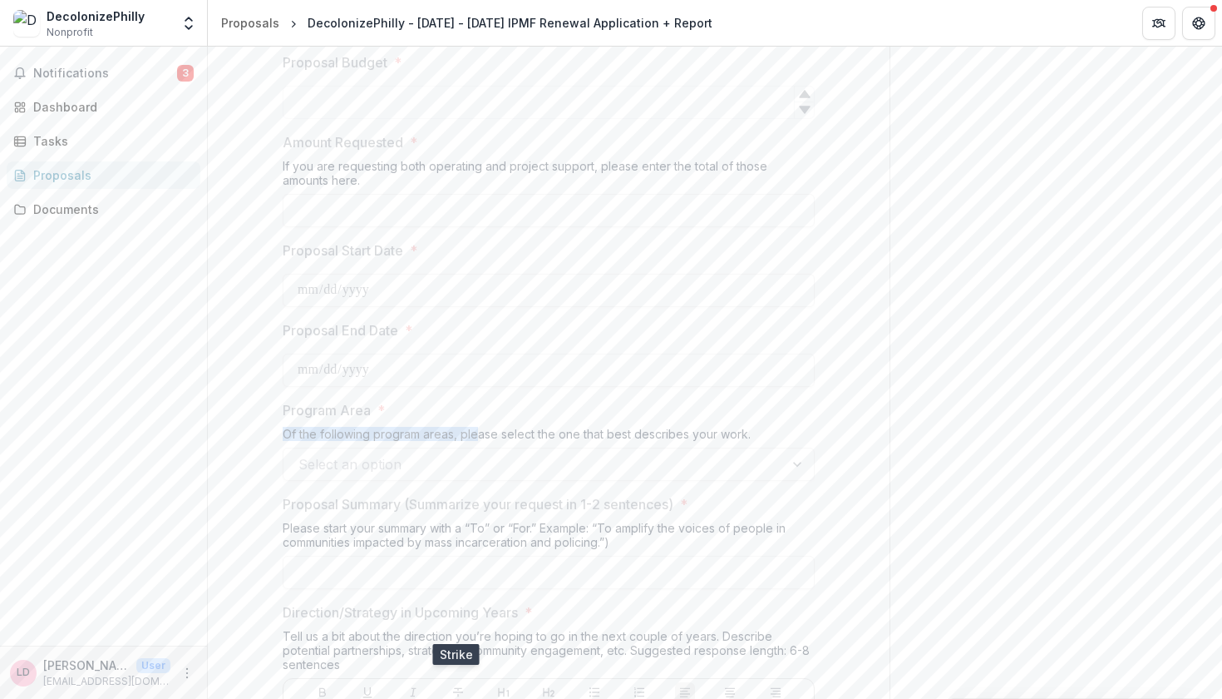
drag, startPoint x: 284, startPoint y: 424, endPoint x: 476, endPoint y: 424, distance: 191.3
click at [476, 427] on div "Of the following program areas, please select the one that best describes your …" at bounding box center [549, 437] width 532 height 21
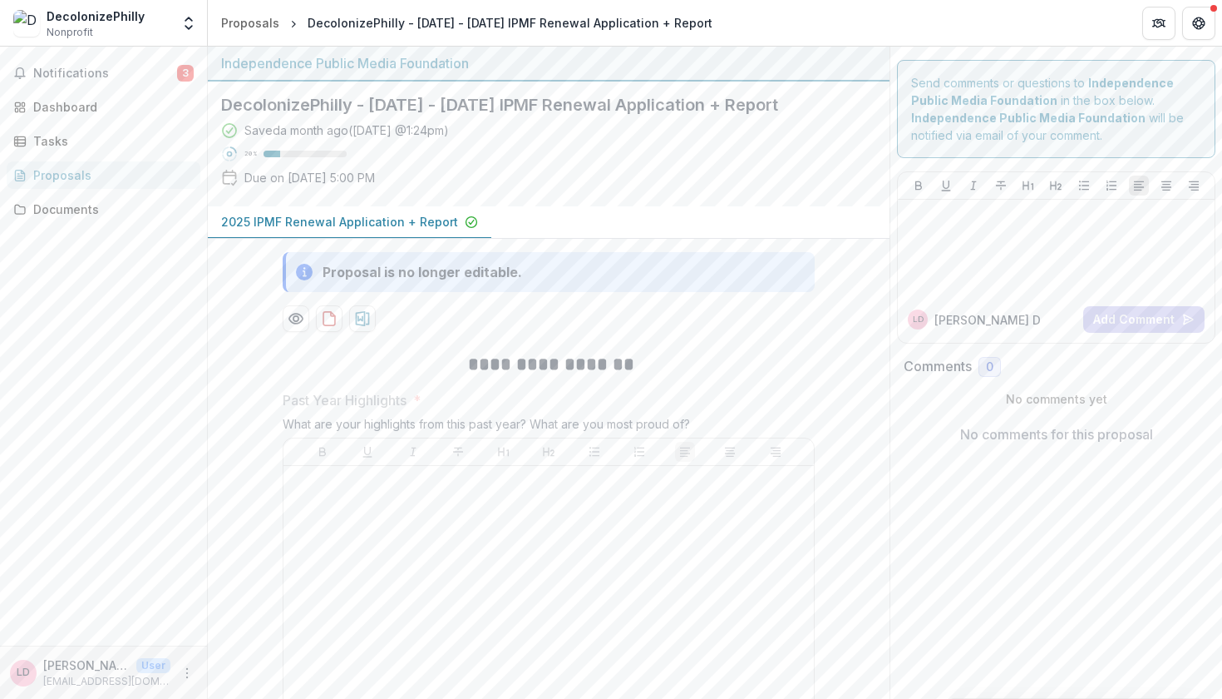
scroll to position [0, 0]
